Goal: Check status: Check status

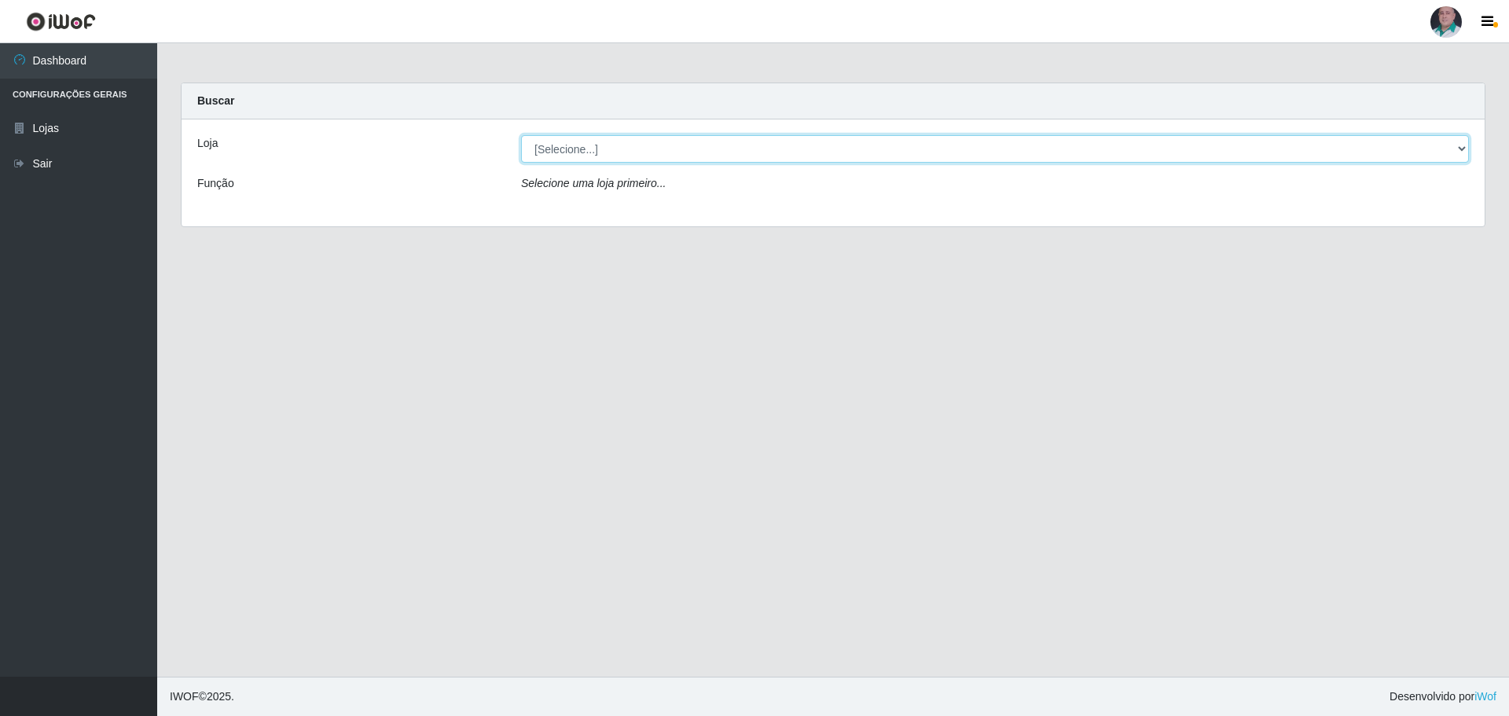
click at [803, 152] on select "[Selecione...] Mar Vermelho - Loja 05" at bounding box center [995, 149] width 948 height 28
select select "252"
click at [521, 135] on select "[Selecione...] Mar Vermelho - Loja 05" at bounding box center [995, 149] width 948 height 28
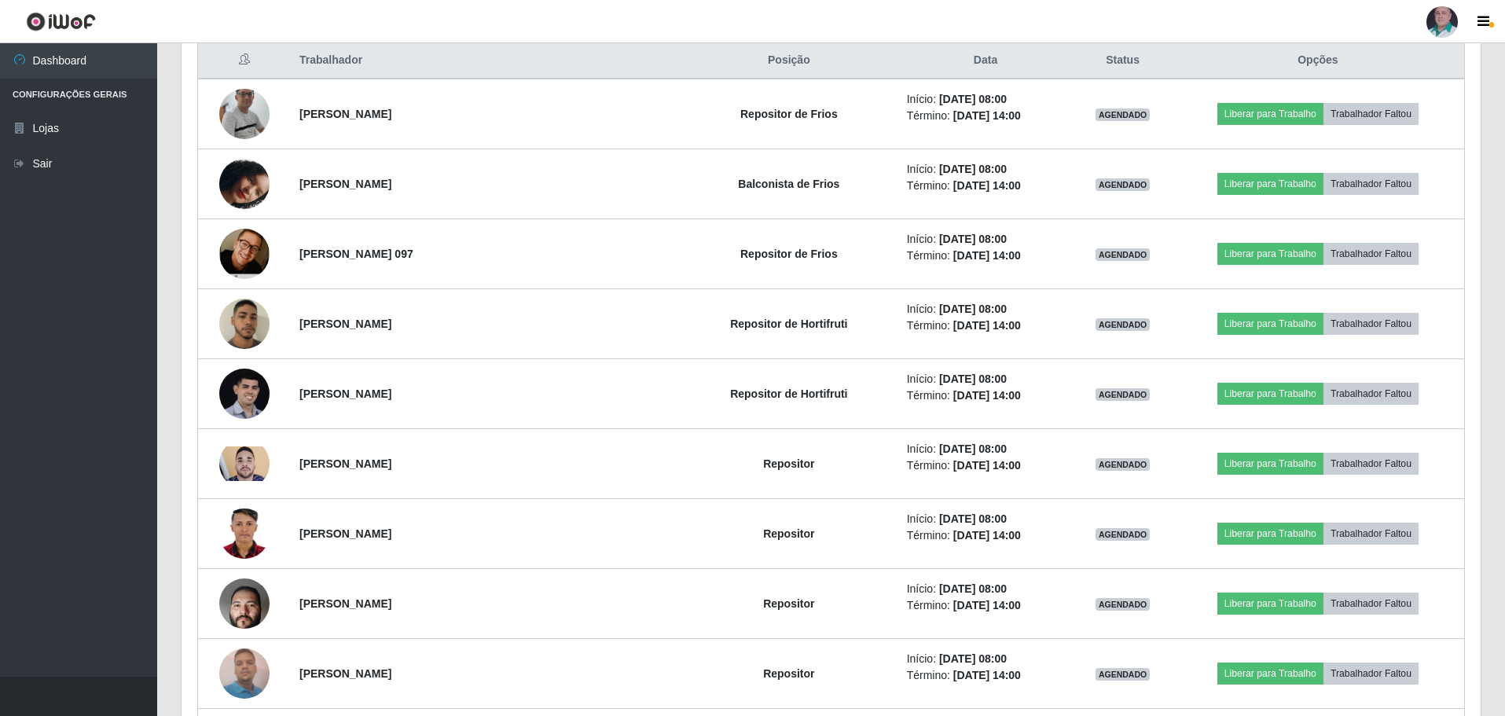
scroll to position [629, 0]
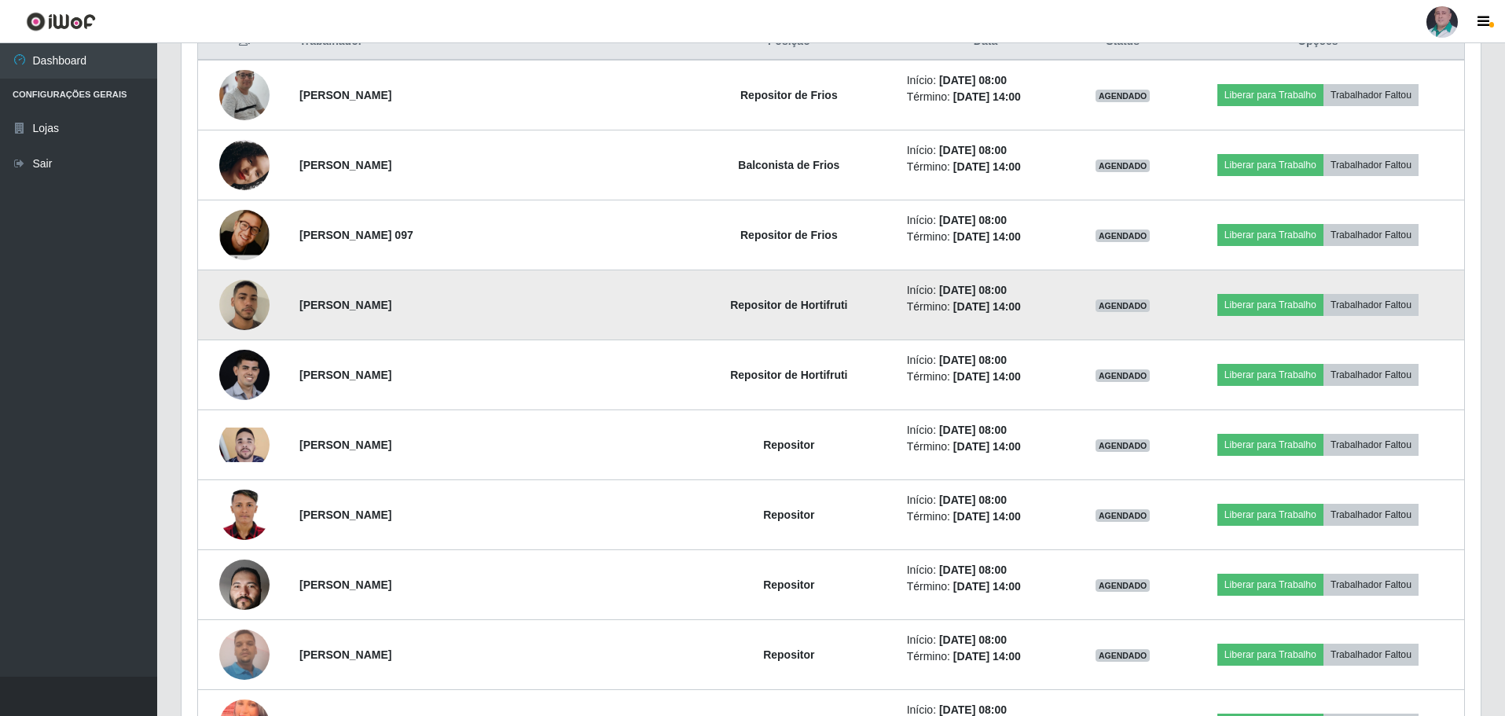
click at [255, 308] on img at bounding box center [244, 305] width 50 height 89
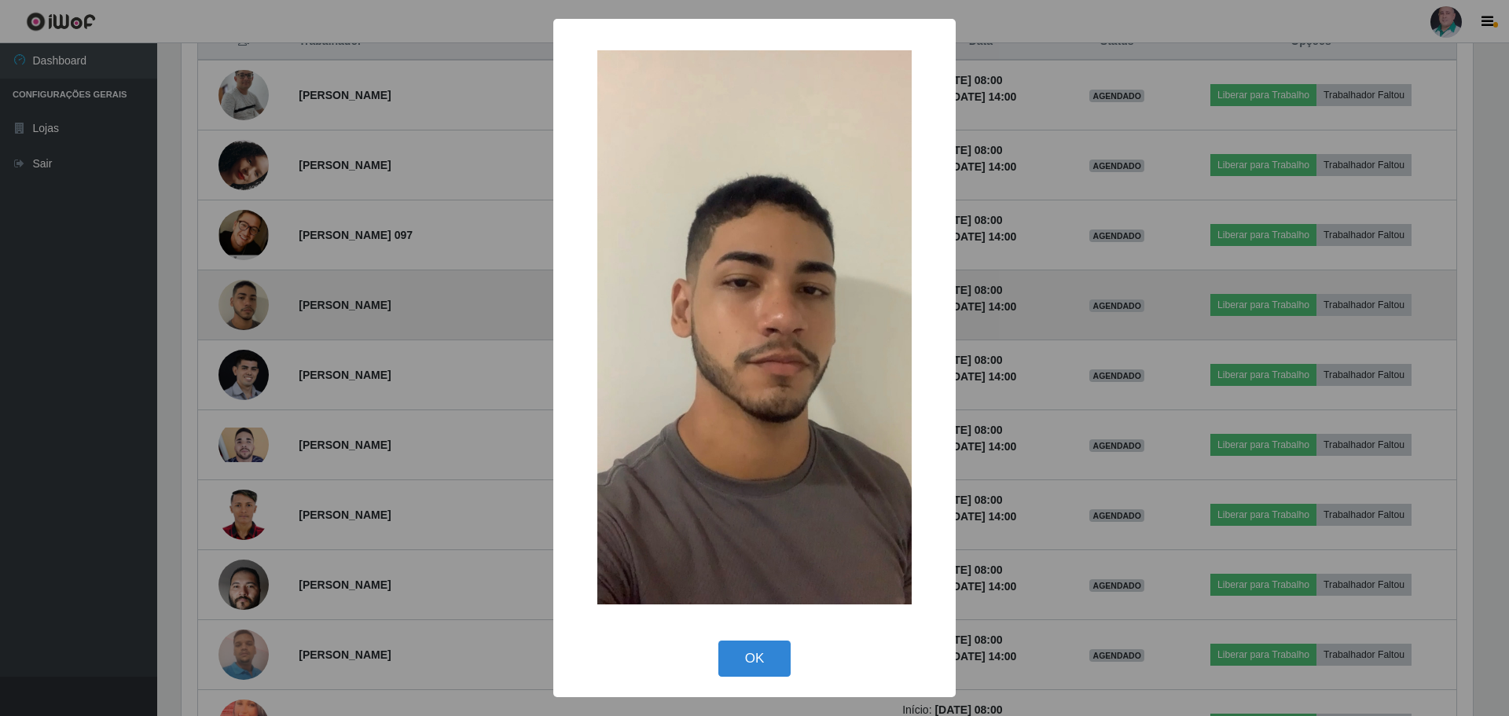
click at [255, 308] on div "× OK Cancel" at bounding box center [754, 358] width 1509 height 716
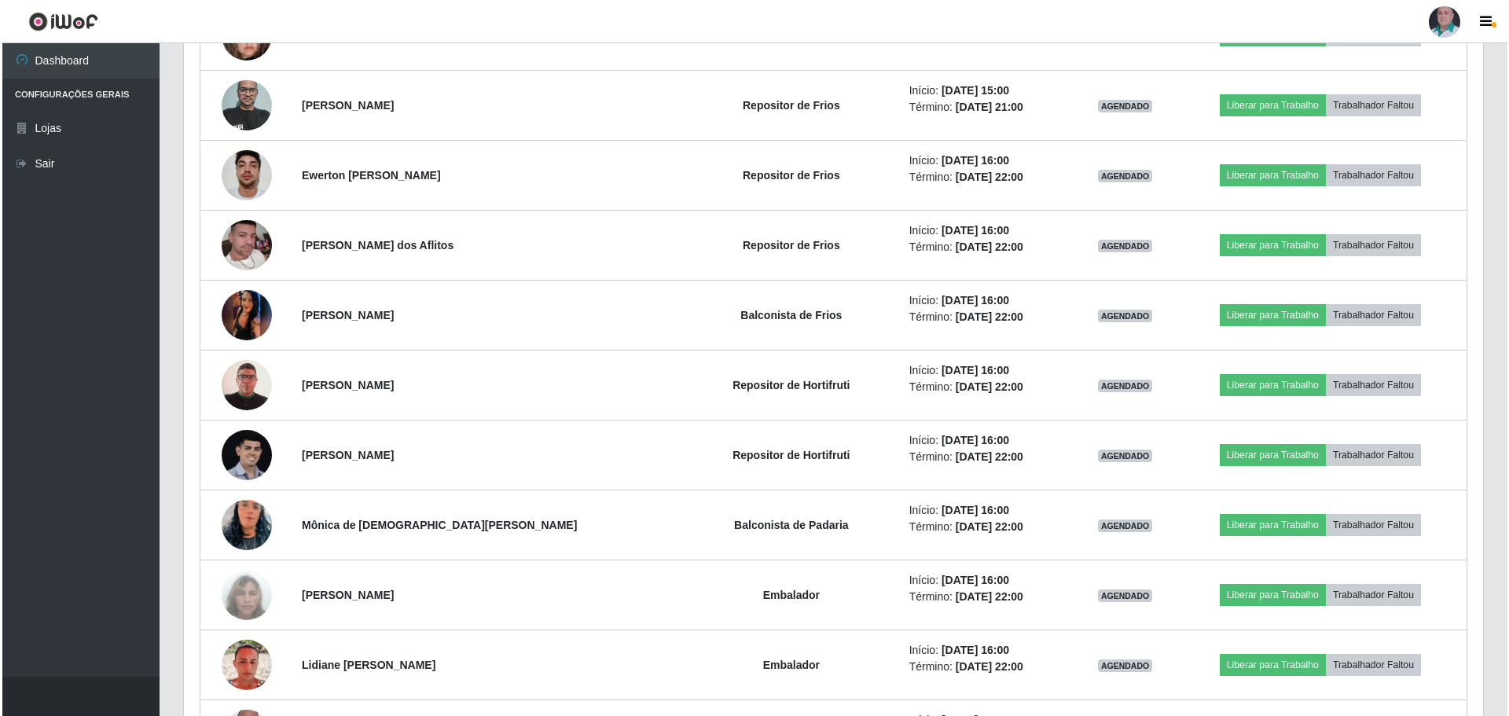
scroll to position [1886, 0]
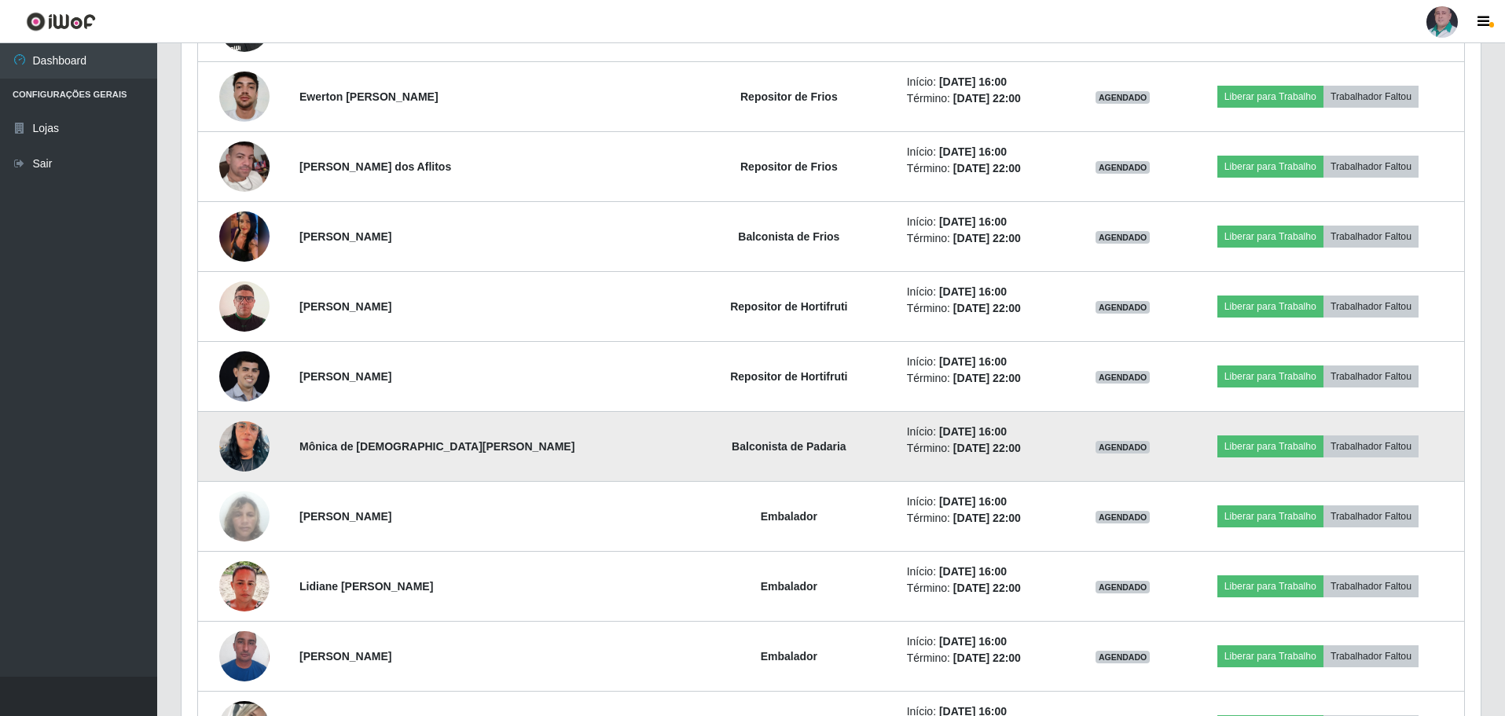
click at [259, 450] on img at bounding box center [244, 447] width 50 height 90
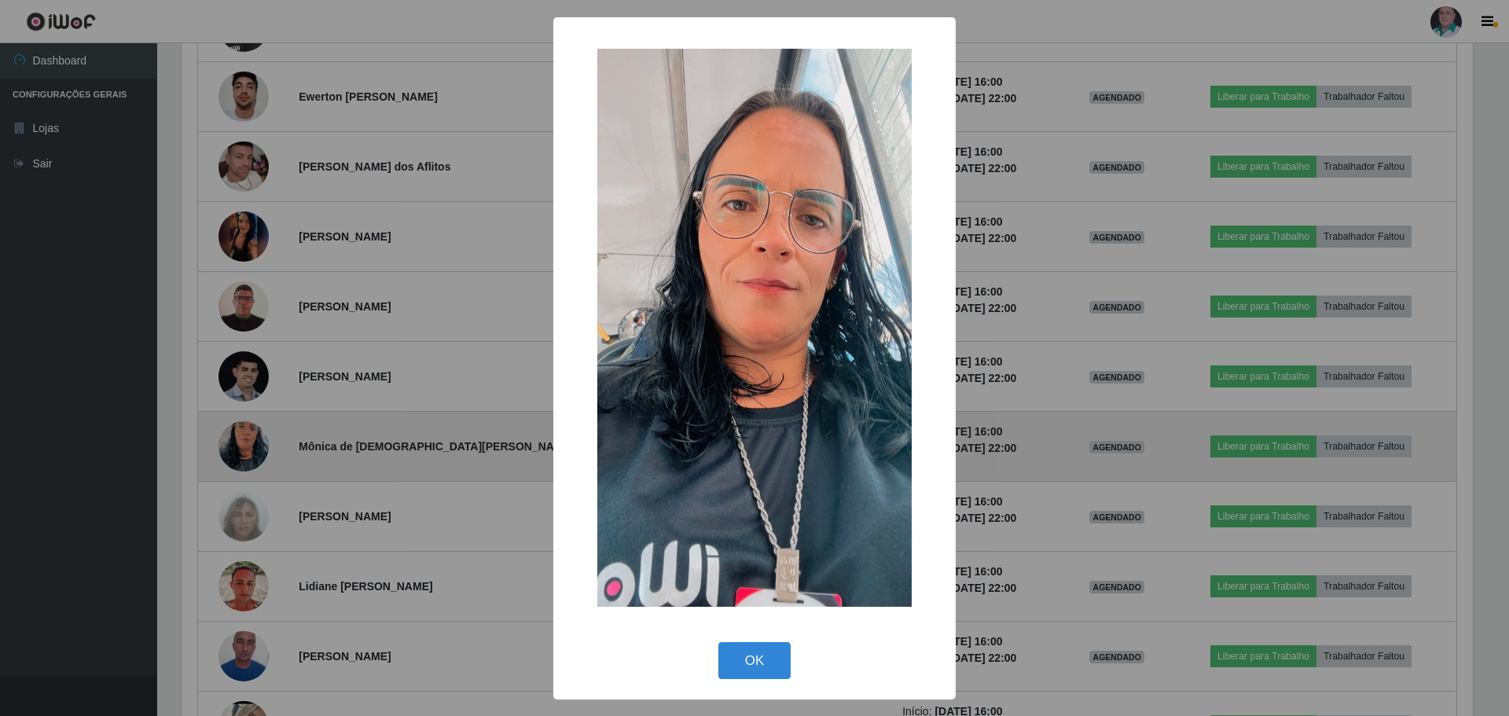
click at [259, 450] on div "× OK Cancel" at bounding box center [754, 358] width 1509 height 716
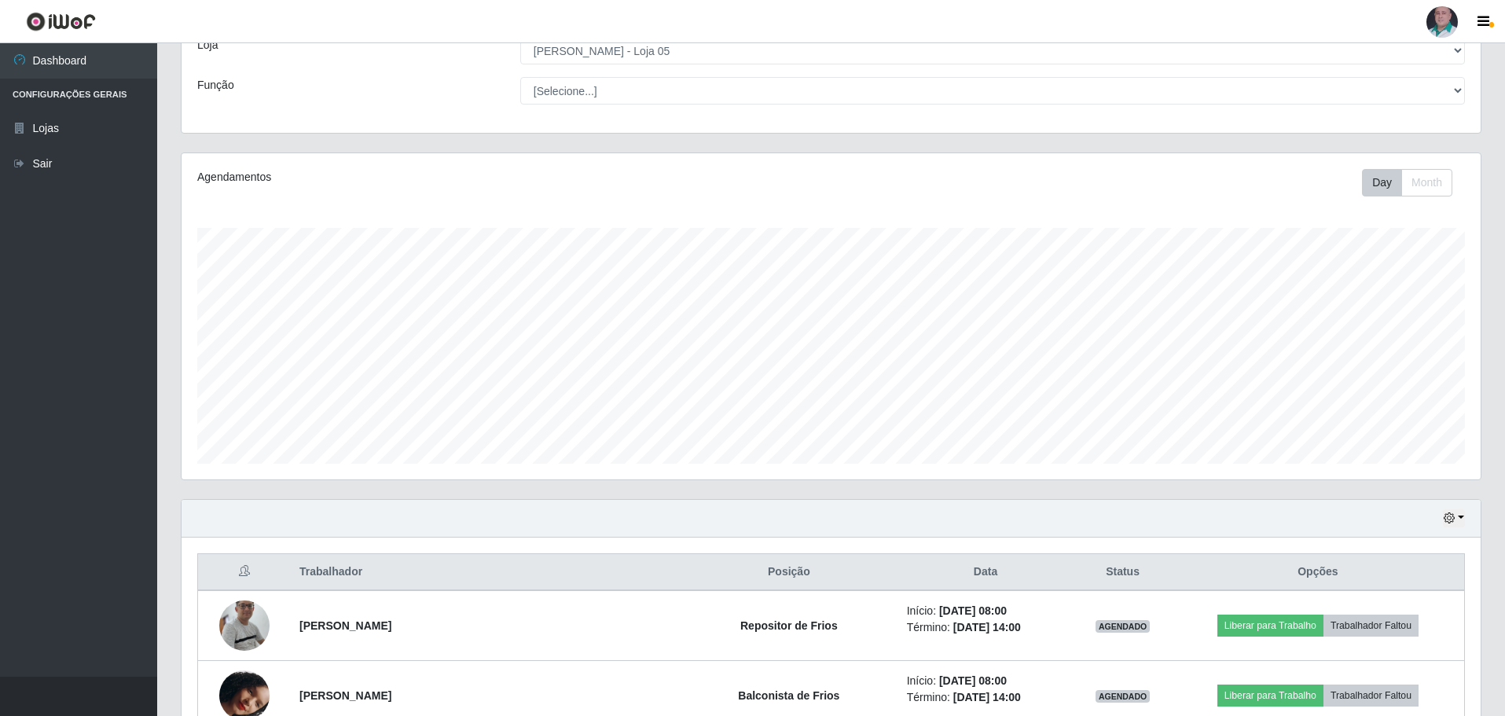
scroll to position [236, 0]
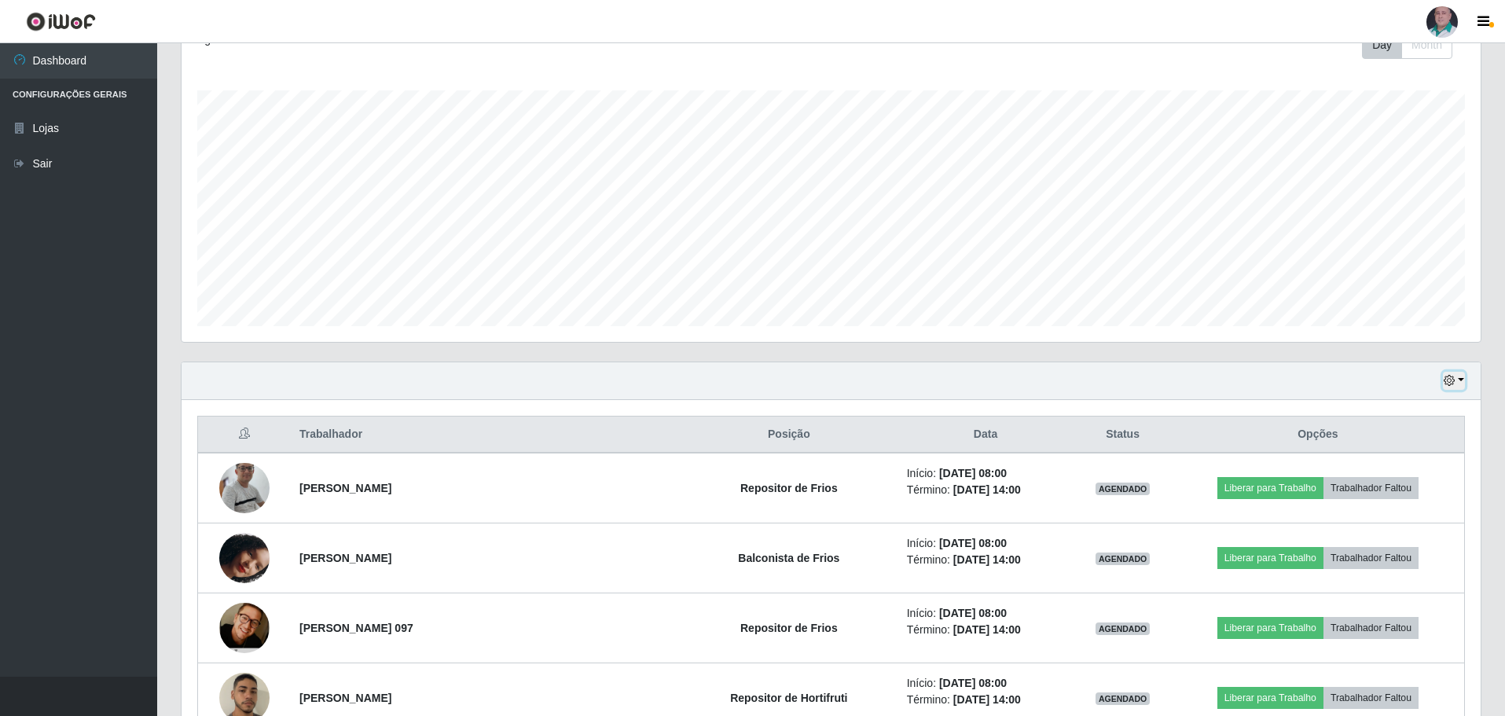
click at [1460, 382] on button "button" at bounding box center [1454, 381] width 22 height 18
click at [1389, 475] on button "3 dias" at bounding box center [1402, 474] width 124 height 33
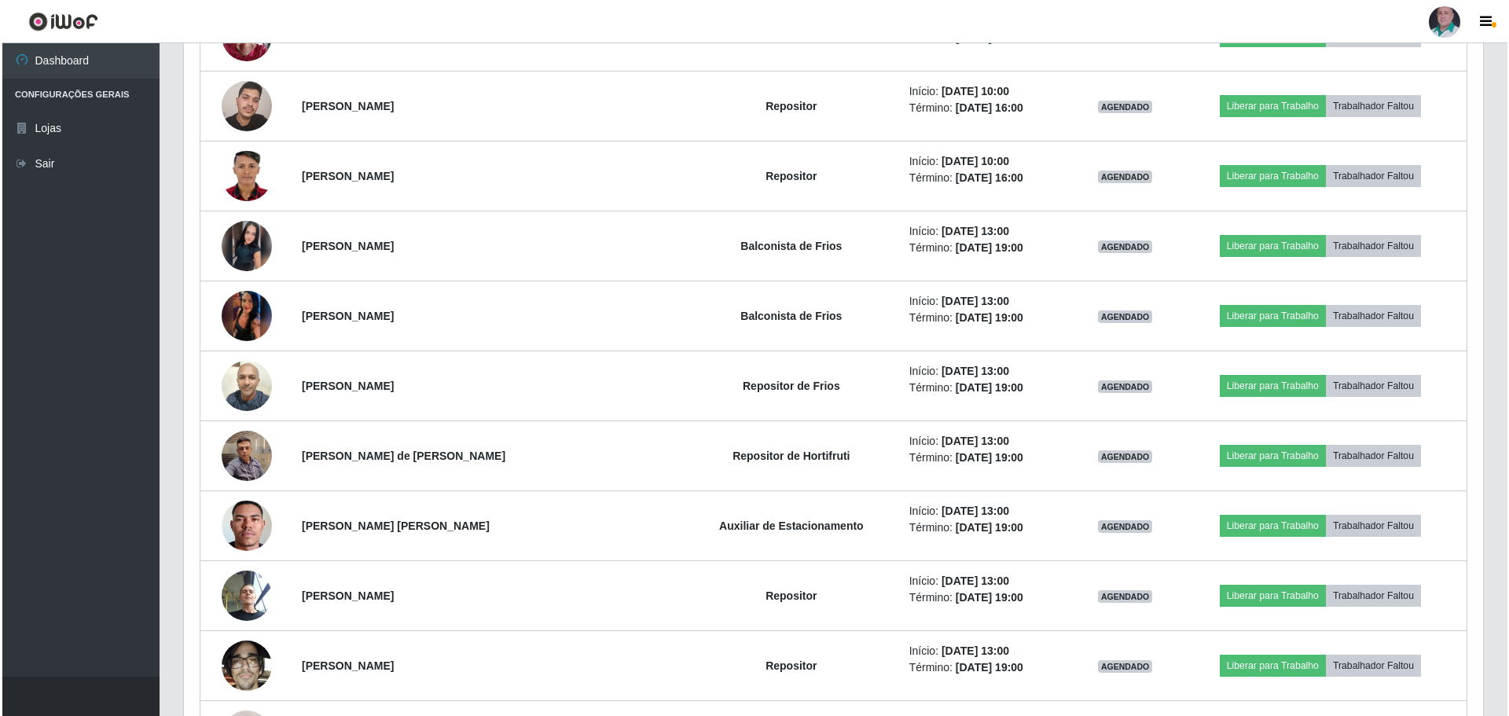
scroll to position [6994, 0]
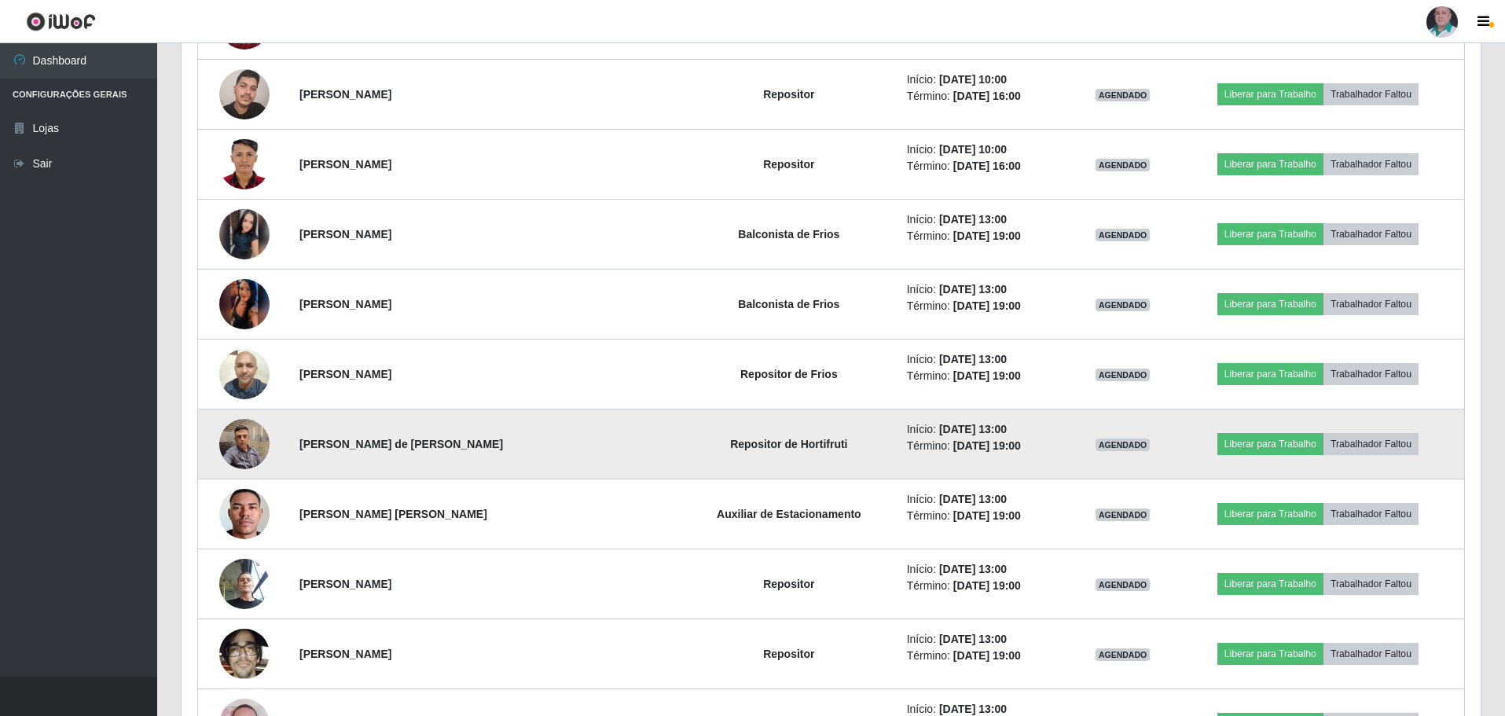
click at [259, 437] on img at bounding box center [244, 443] width 50 height 67
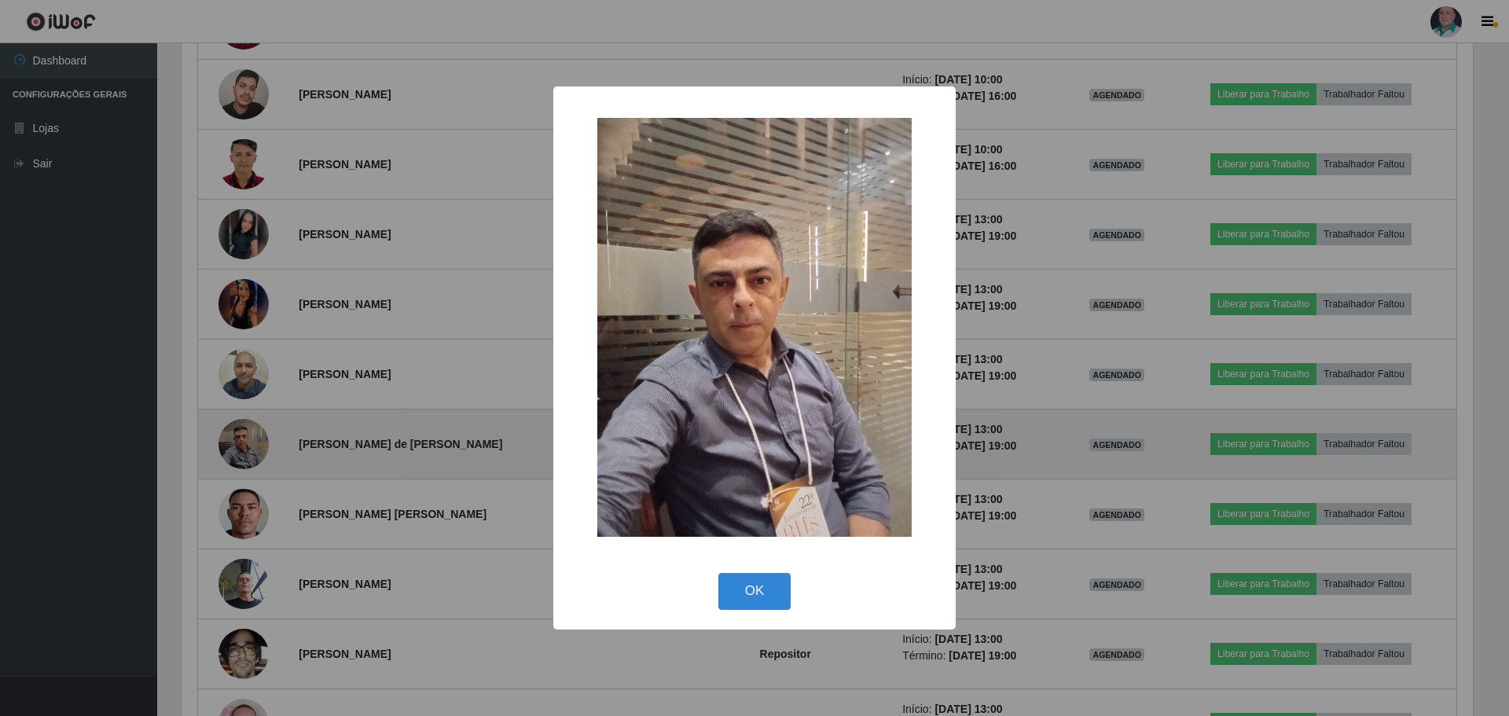
click at [259, 437] on div "× OK Cancel" at bounding box center [754, 358] width 1509 height 716
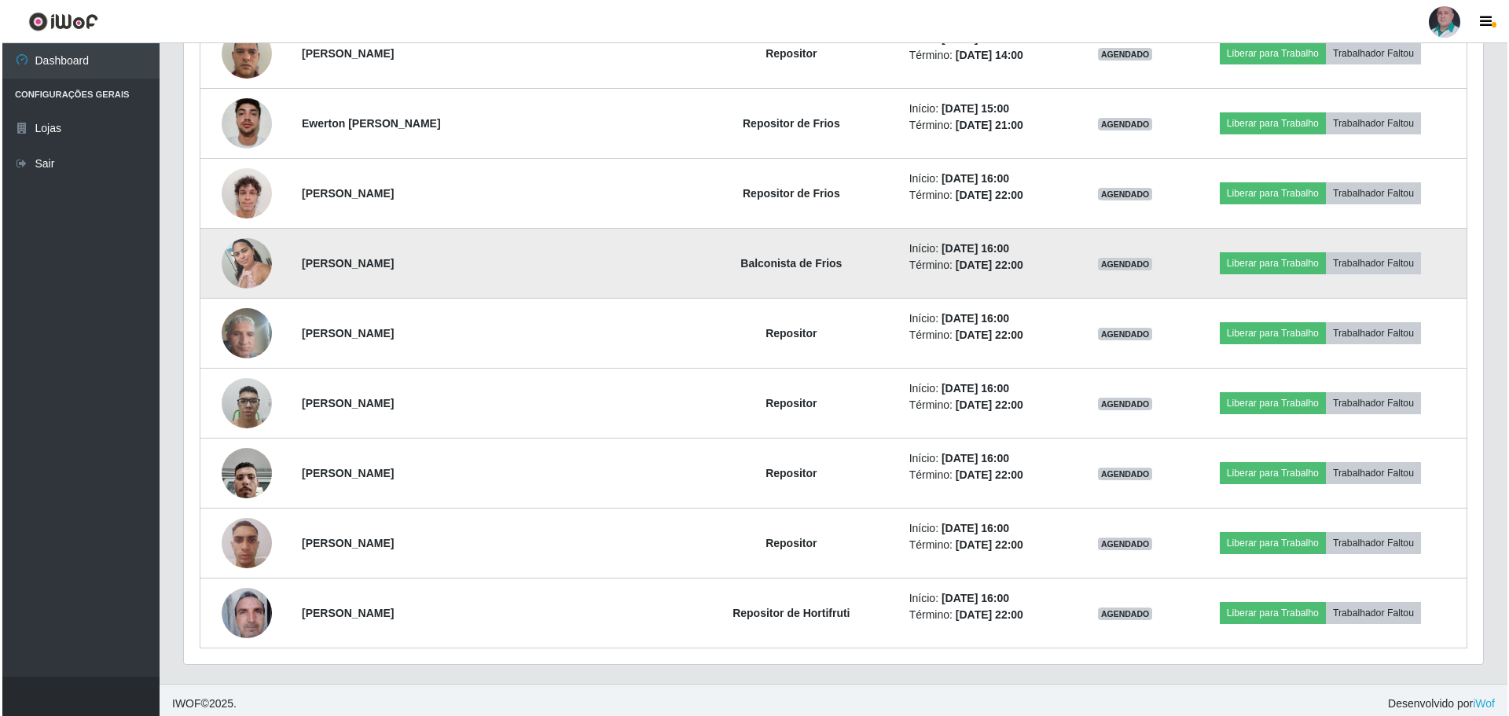
scroll to position [8861, 0]
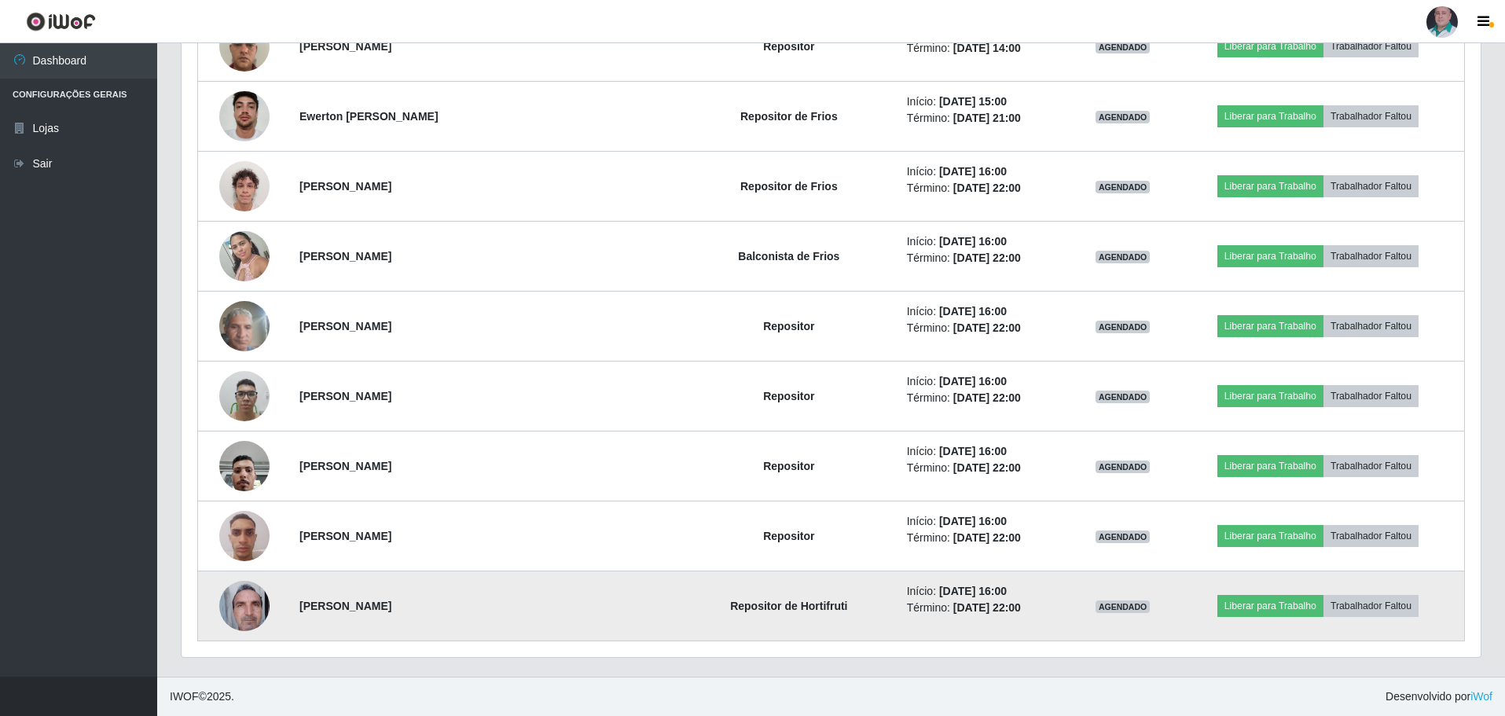
click at [247, 599] on img at bounding box center [244, 605] width 50 height 67
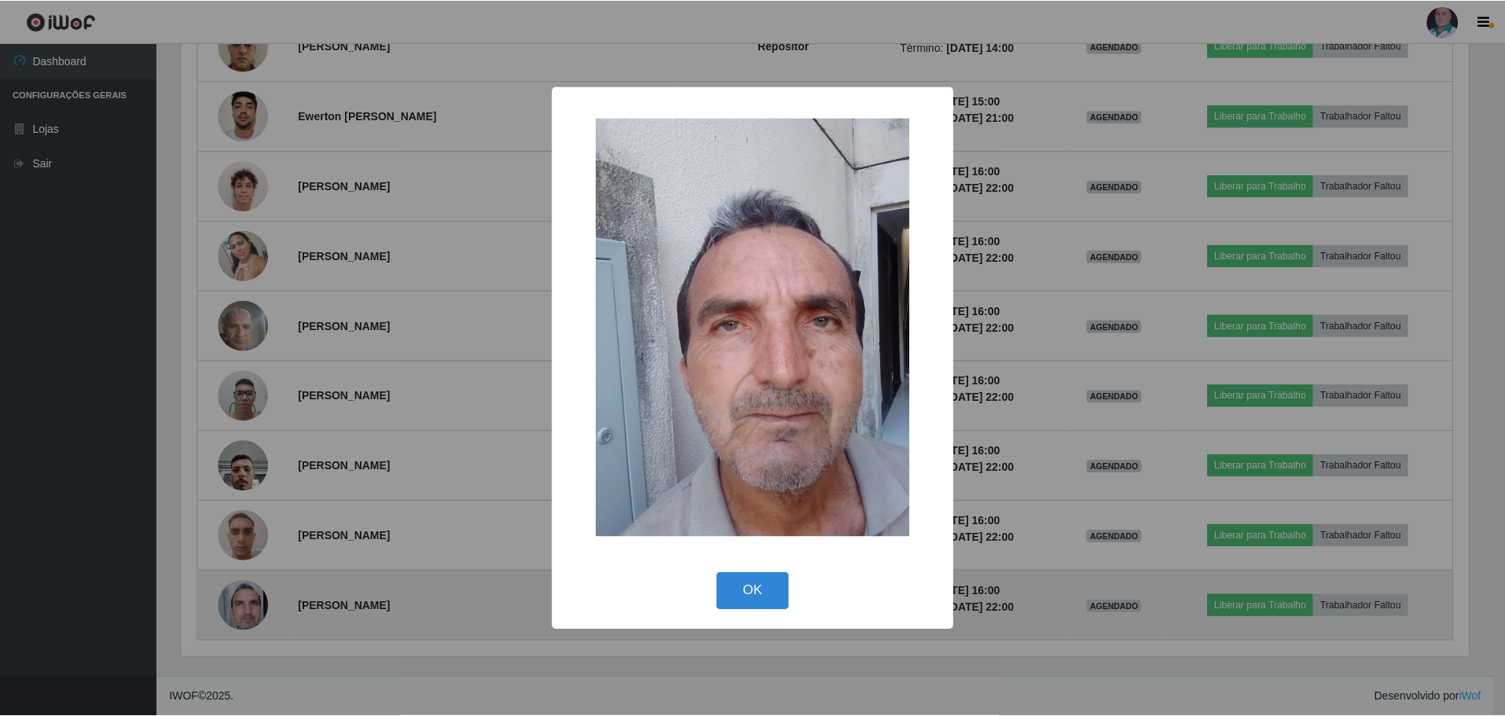
scroll to position [326, 1291]
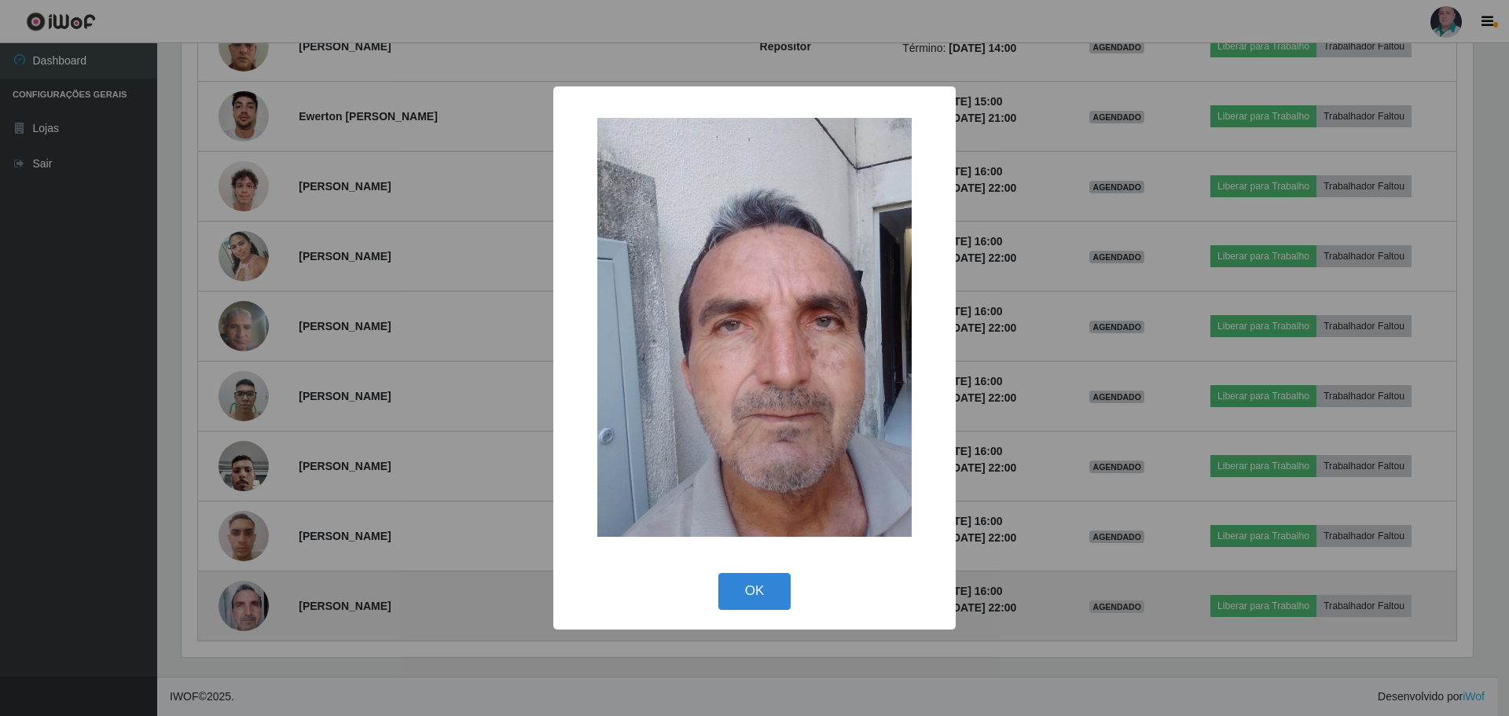
click at [247, 599] on div "× OK Cancel" at bounding box center [754, 358] width 1509 height 716
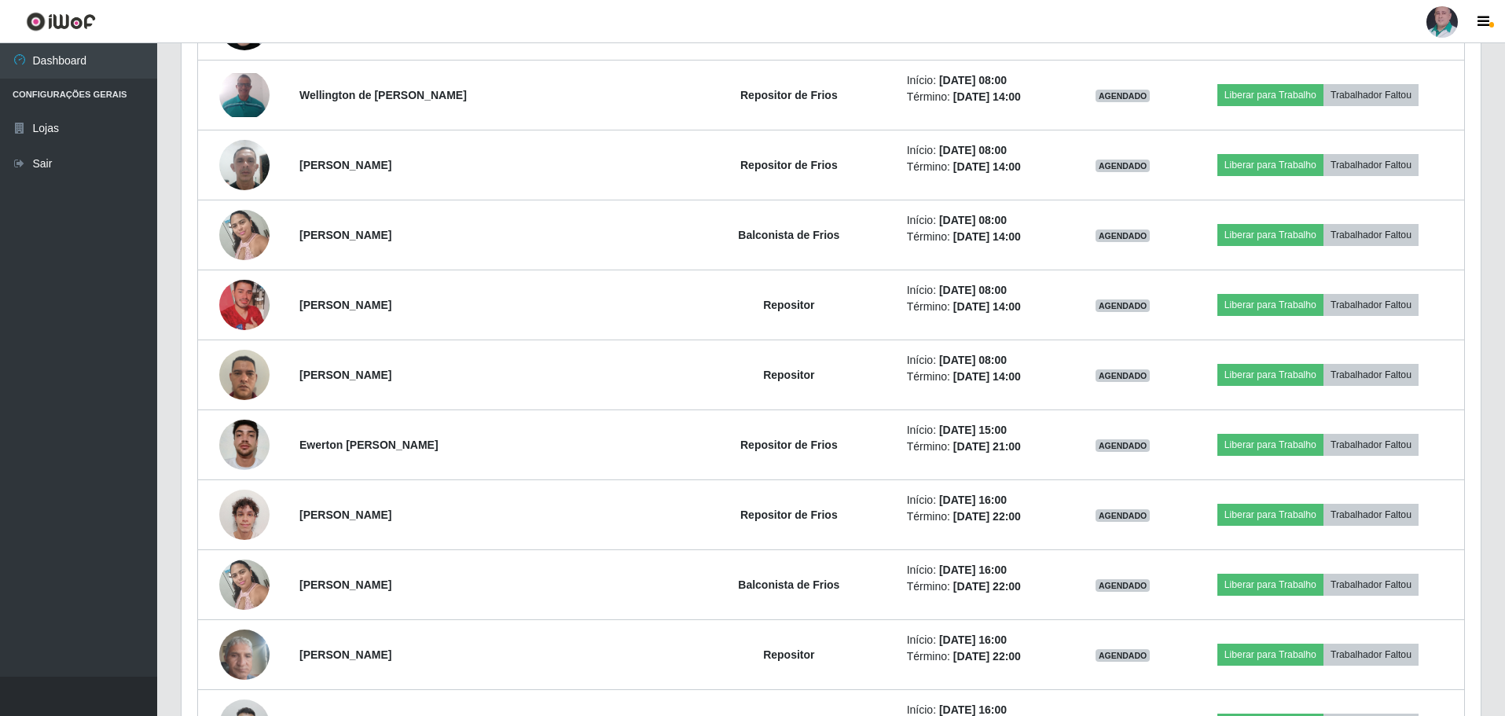
scroll to position [8468, 0]
